Goal: Check status

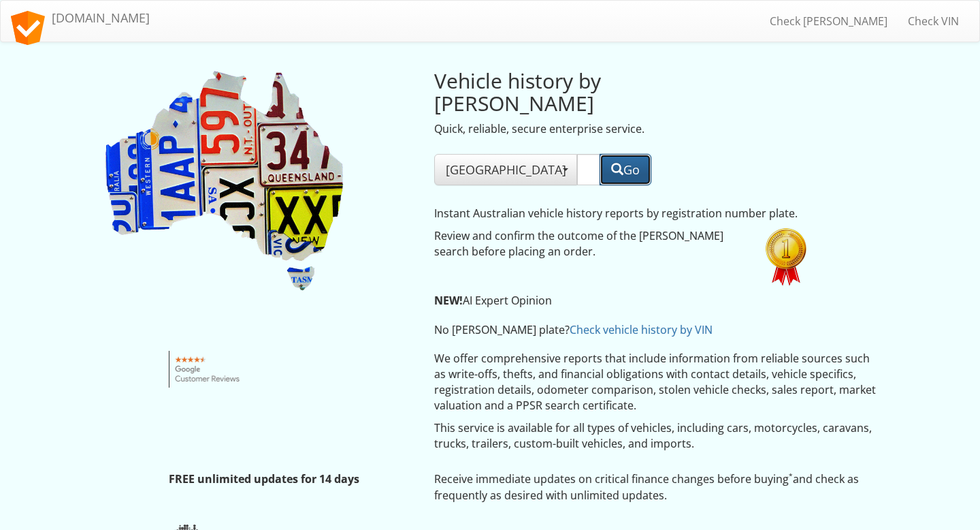
click at [619, 154] on button "Go" at bounding box center [626, 169] width 52 height 31
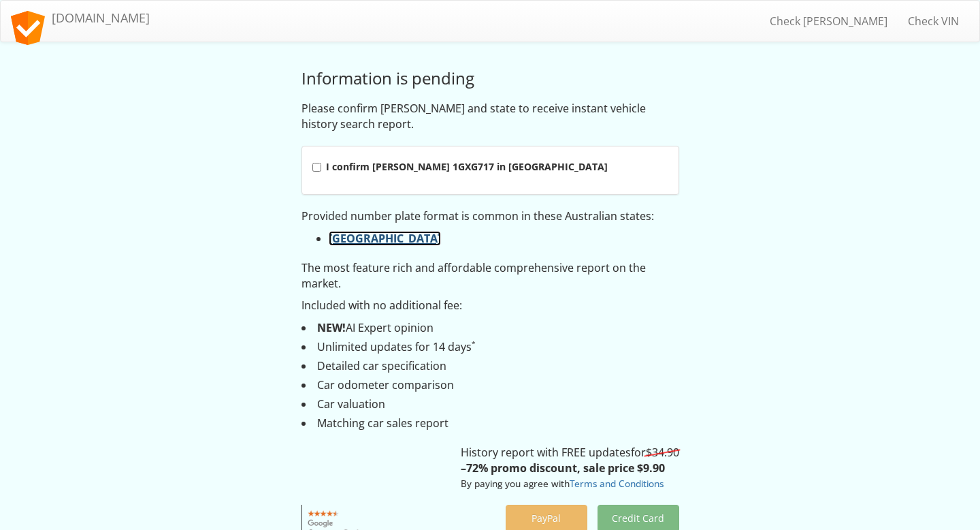
click at [365, 238] on link "Western Australia" at bounding box center [385, 238] width 112 height 15
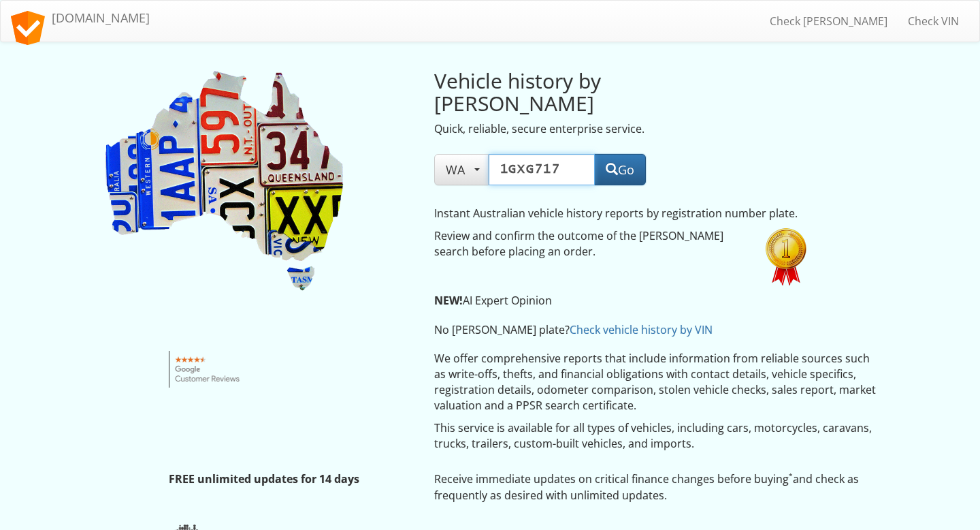
click at [546, 154] on input "1GXG717" at bounding box center [542, 169] width 106 height 31
click at [607, 163] on span "button" at bounding box center [612, 169] width 12 height 12
